Goal: Check status: Check status

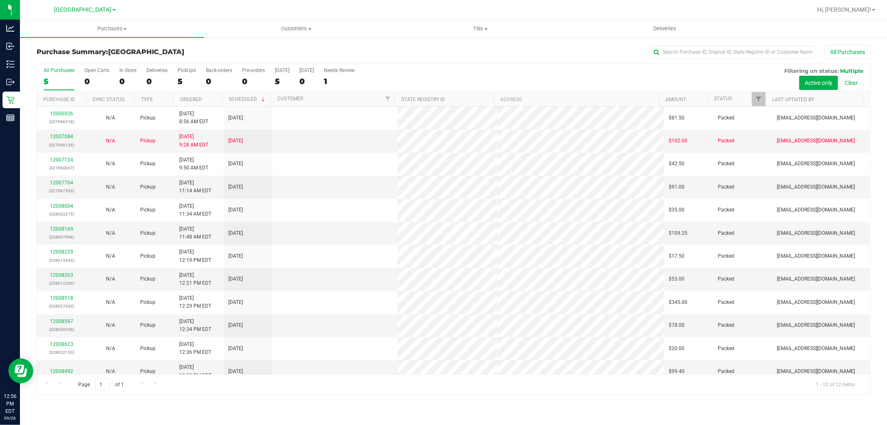
scroll to position [9, 0]
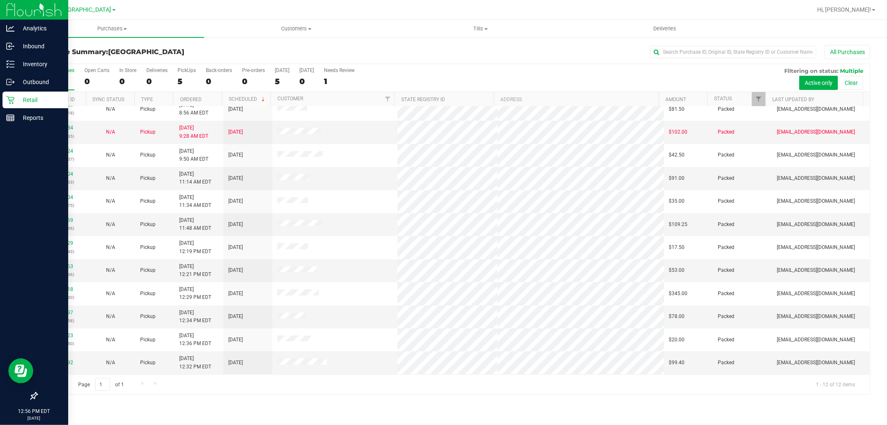
click at [29, 101] on p "Retail" at bounding box center [40, 100] width 50 height 10
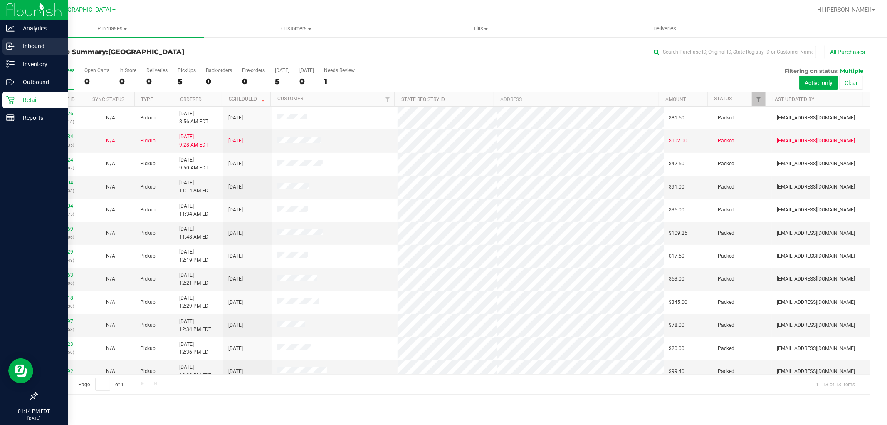
click at [40, 45] on p "Inbound" at bounding box center [40, 46] width 50 height 10
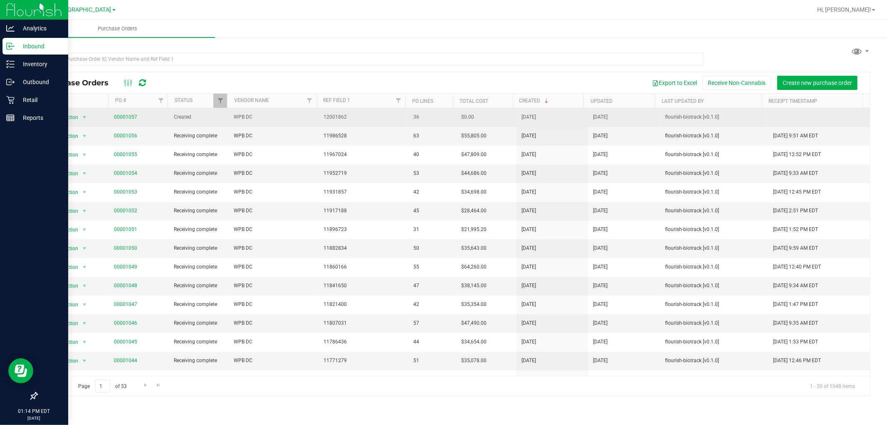
click at [122, 114] on span "00001057" at bounding box center [125, 117] width 23 height 8
click at [123, 116] on link "00001057" at bounding box center [125, 117] width 23 height 6
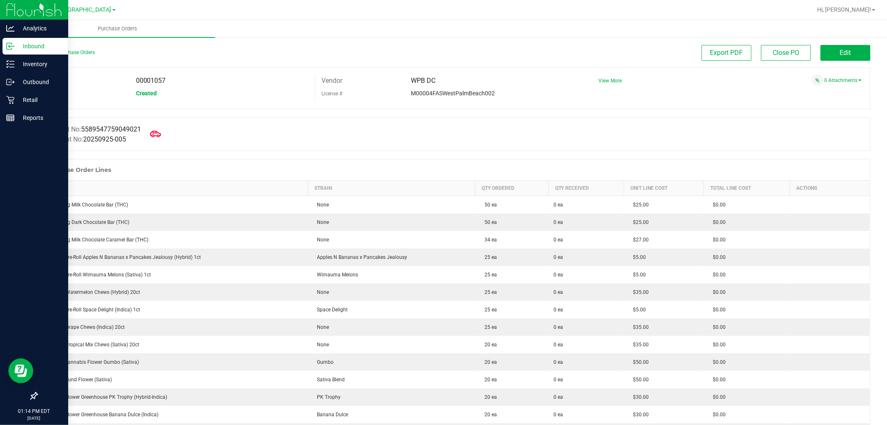
click at [161, 131] on icon at bounding box center [155, 134] width 11 height 11
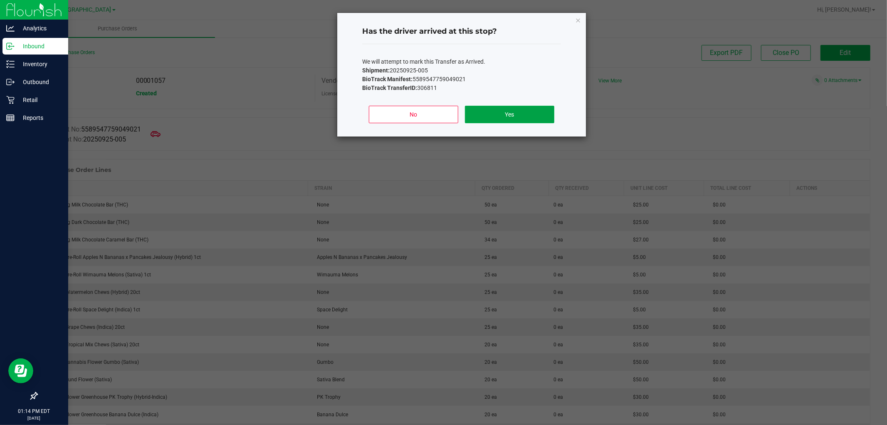
click at [510, 114] on button "Yes" at bounding box center [509, 114] width 89 height 17
